Goal: Transaction & Acquisition: Subscribe to service/newsletter

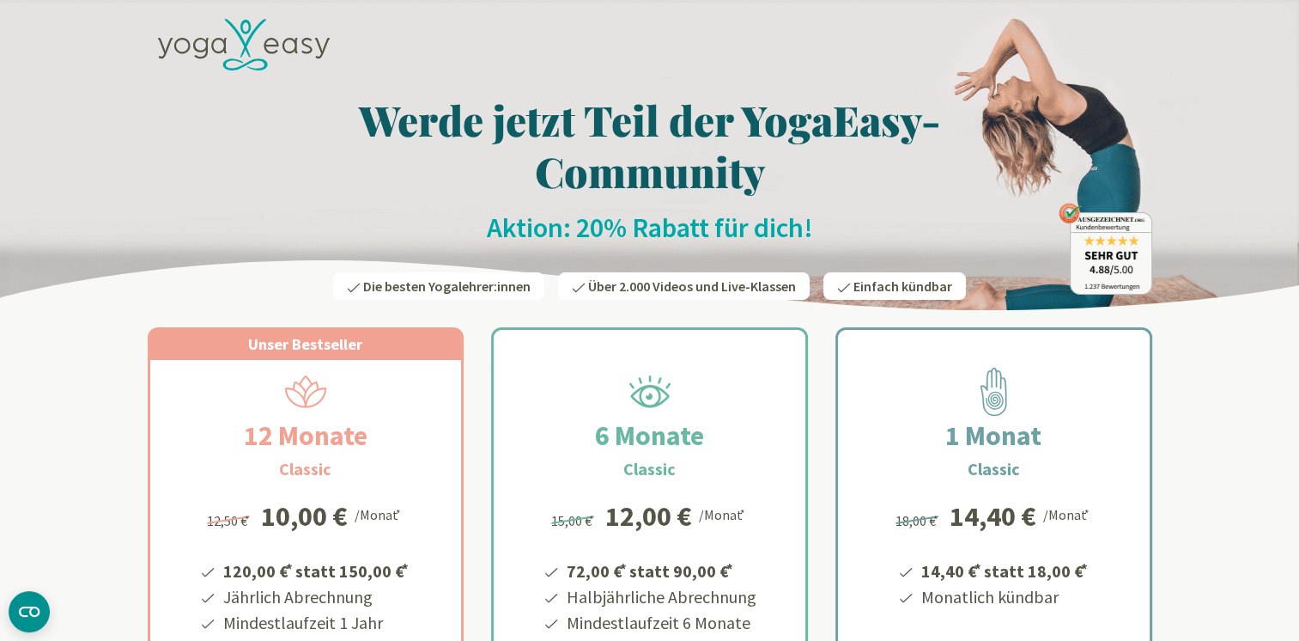
click at [284, 49] on icon at bounding box center [289, 45] width 15 height 15
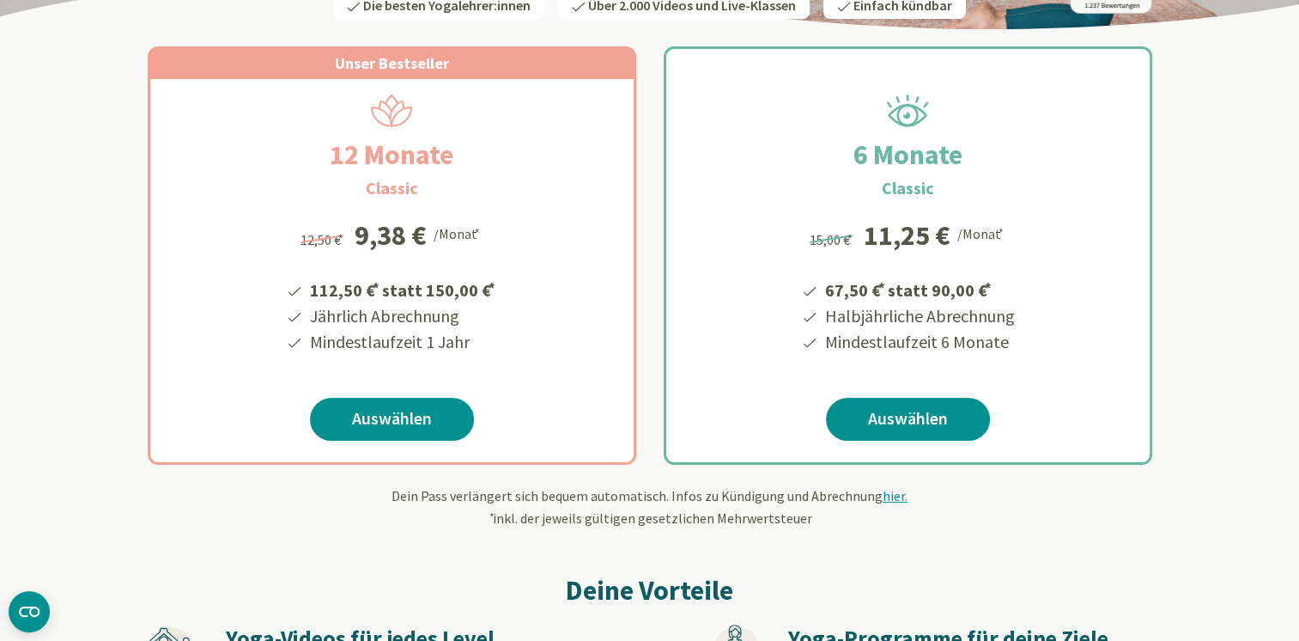
scroll to position [344, 0]
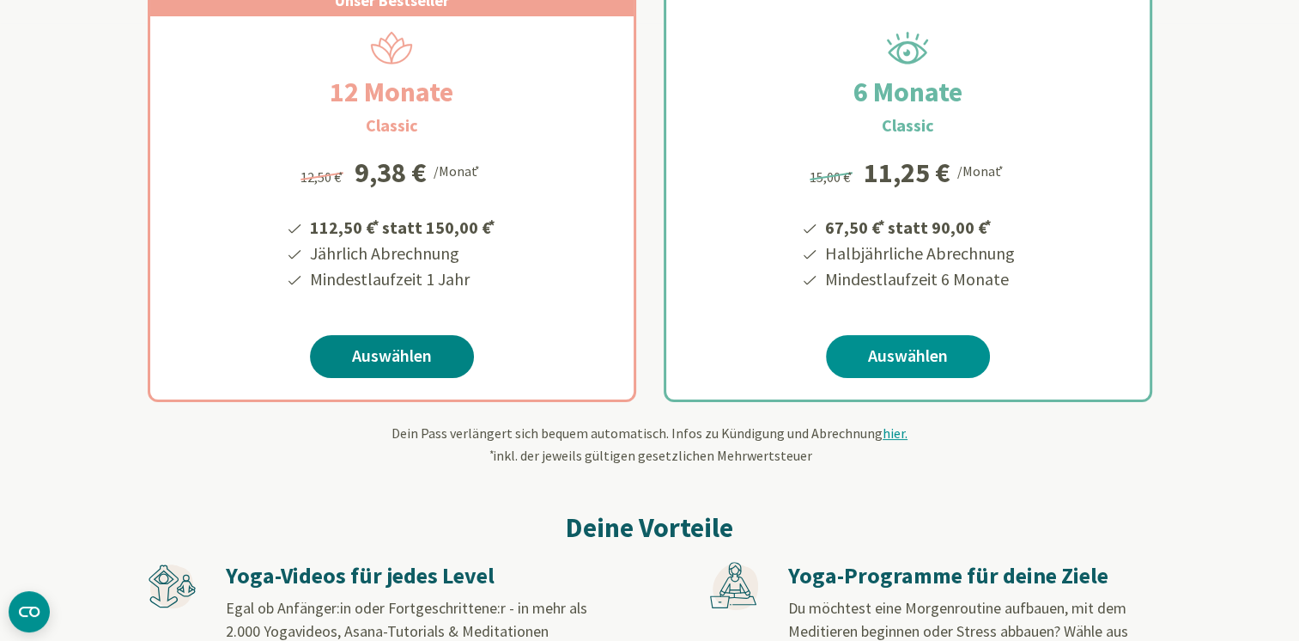
click at [408, 356] on link "Auswählen" at bounding box center [392, 356] width 164 height 43
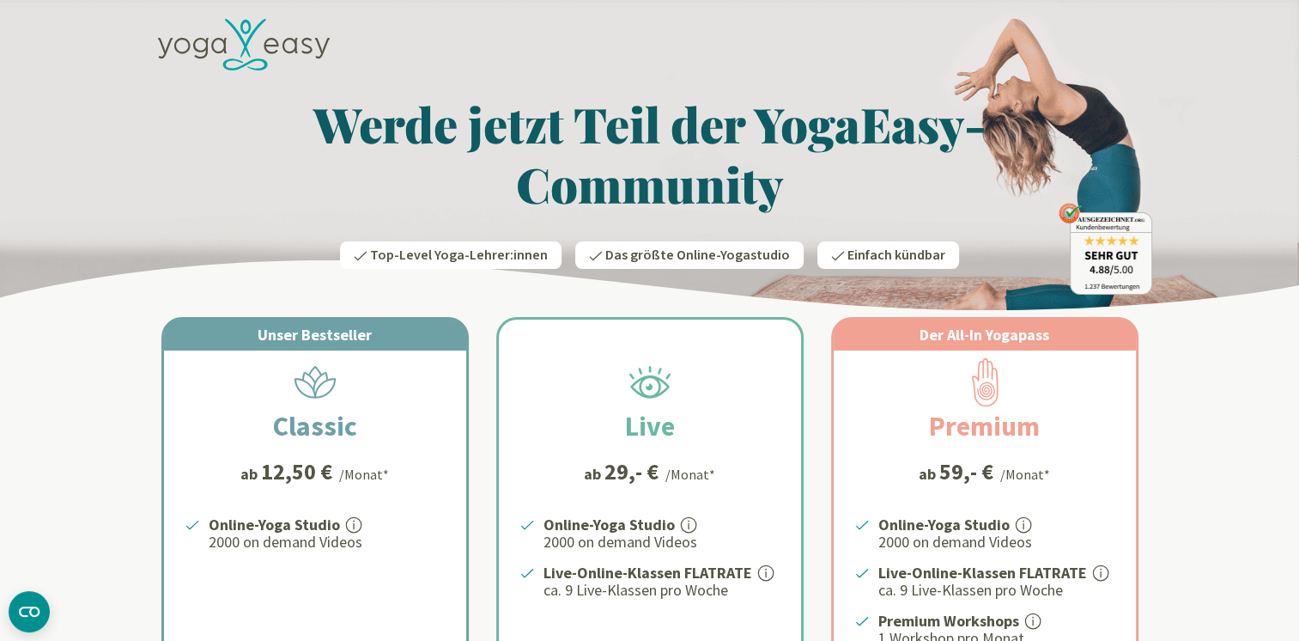
click at [241, 45] on icon at bounding box center [244, 45] width 172 height 52
